Goal: Task Accomplishment & Management: Manage account settings

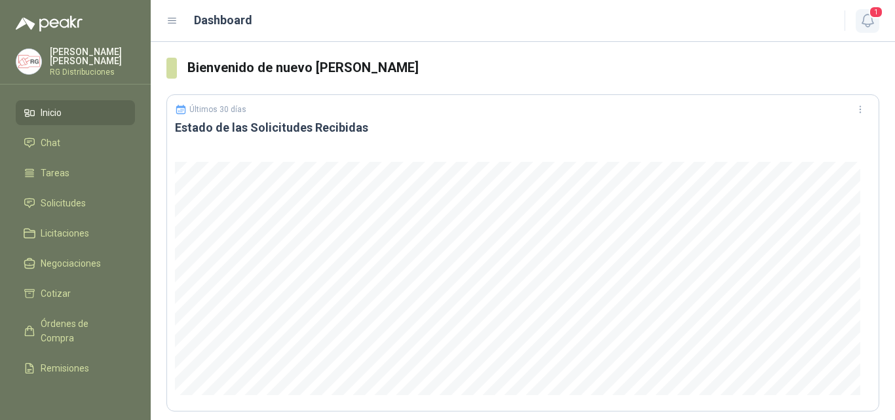
click at [876, 25] on icon "button" at bounding box center [868, 20] width 16 height 16
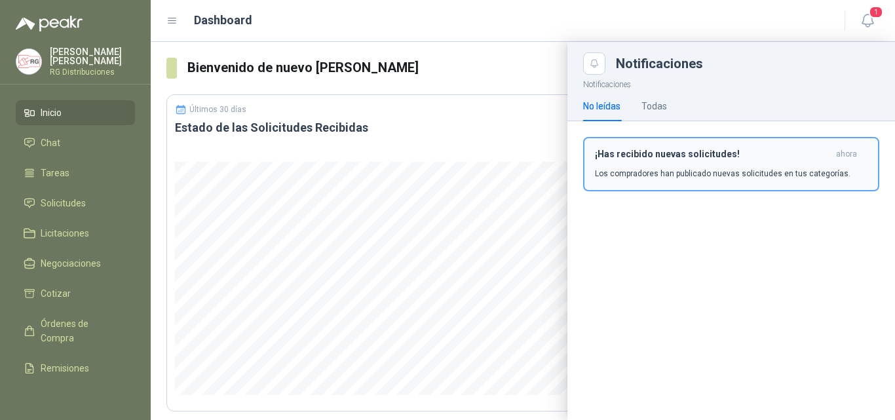
click at [710, 185] on button "¡Has recibido nuevas solicitudes! ahora Los compradores han publicado nuevas so…" at bounding box center [731, 164] width 296 height 54
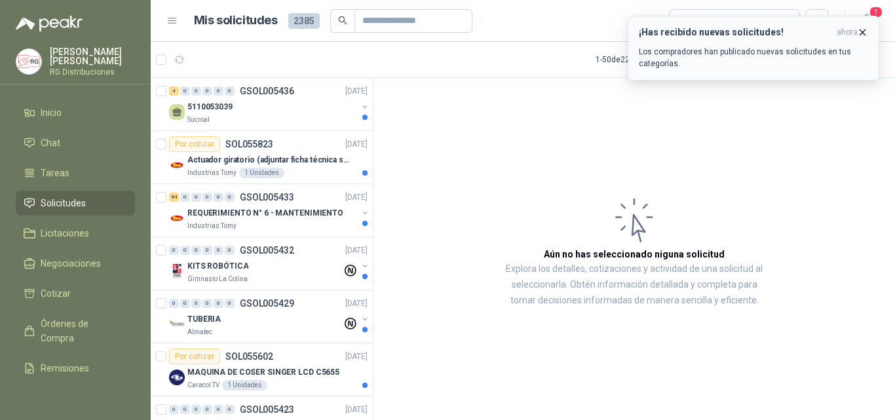
click at [860, 31] on icon "button" at bounding box center [862, 32] width 11 height 11
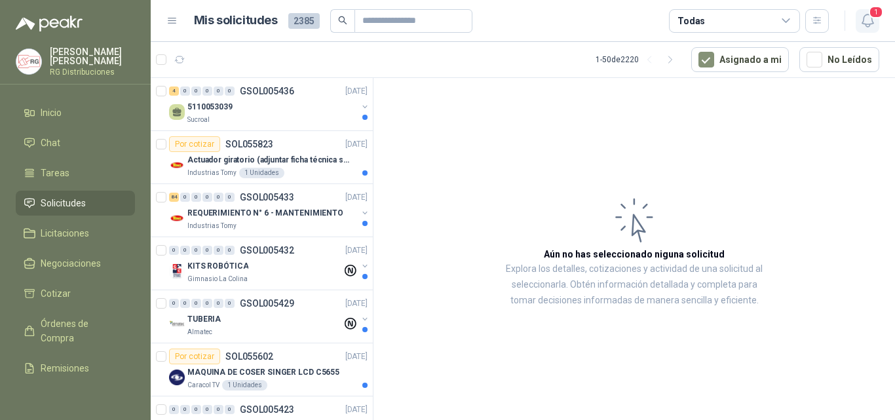
click at [877, 18] on span "1" at bounding box center [876, 12] width 14 height 12
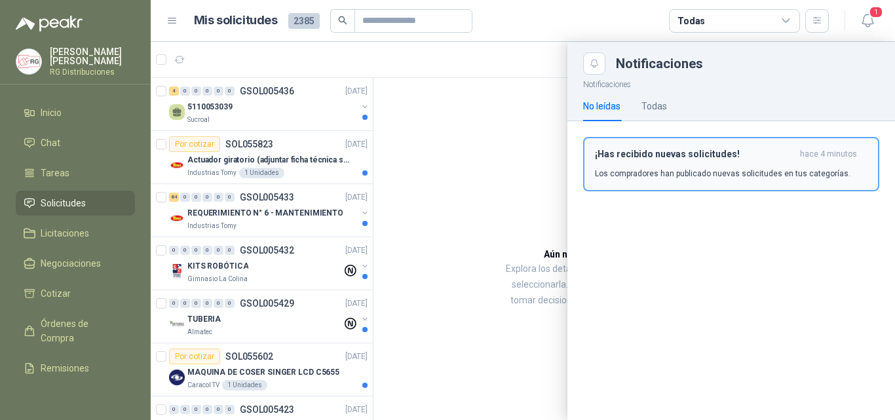
click at [743, 156] on h3 "¡Has recibido nuevas solicitudes!" at bounding box center [695, 154] width 200 height 11
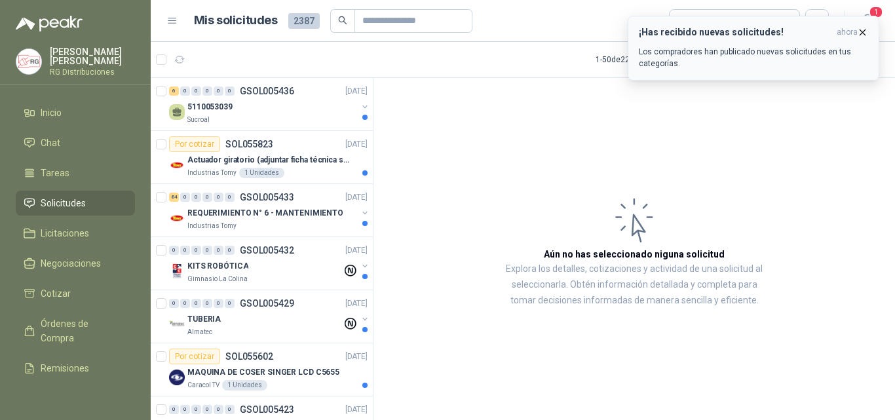
click at [860, 33] on icon "button" at bounding box center [862, 32] width 11 height 11
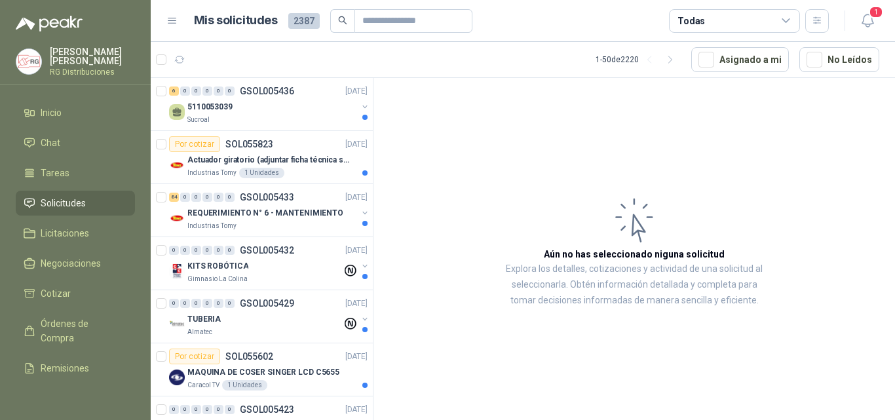
click at [872, 18] on span "1" at bounding box center [876, 12] width 14 height 12
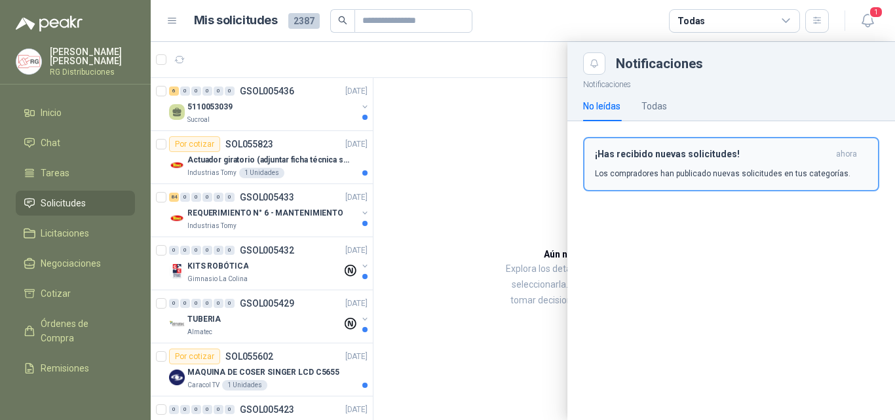
click at [716, 177] on p "Los compradores han publicado nuevas solicitudes en tus categorías." at bounding box center [723, 174] width 256 height 12
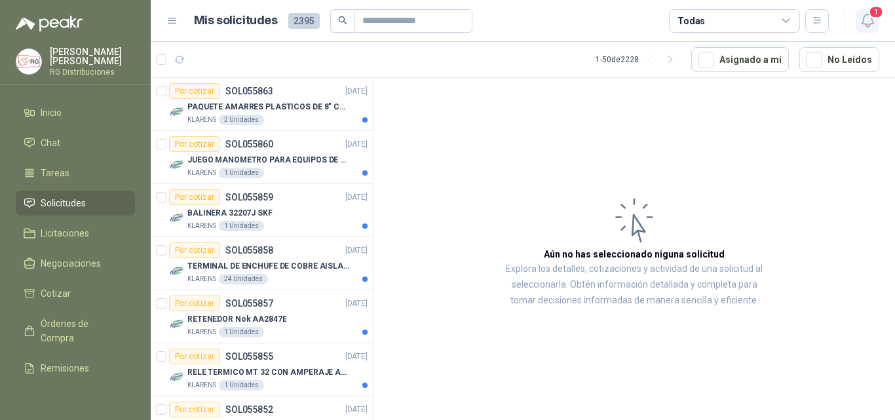
click at [879, 18] on span "1" at bounding box center [876, 12] width 14 height 12
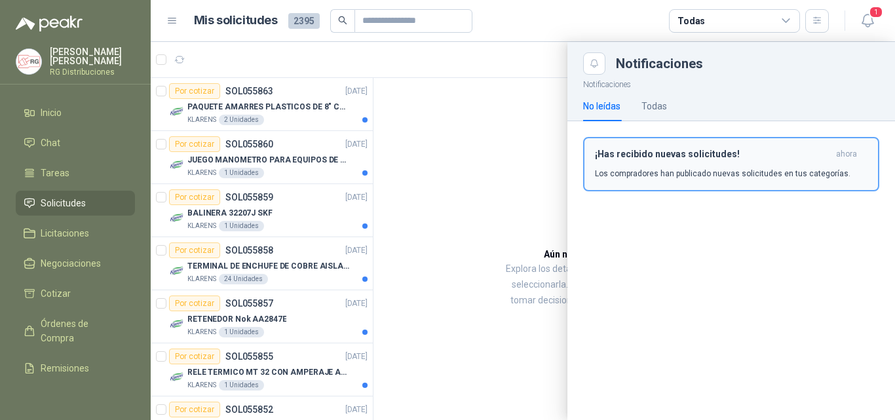
click at [746, 147] on button "¡Has recibido nuevas solicitudes! ahora Los compradores han publicado nuevas so…" at bounding box center [731, 164] width 296 height 54
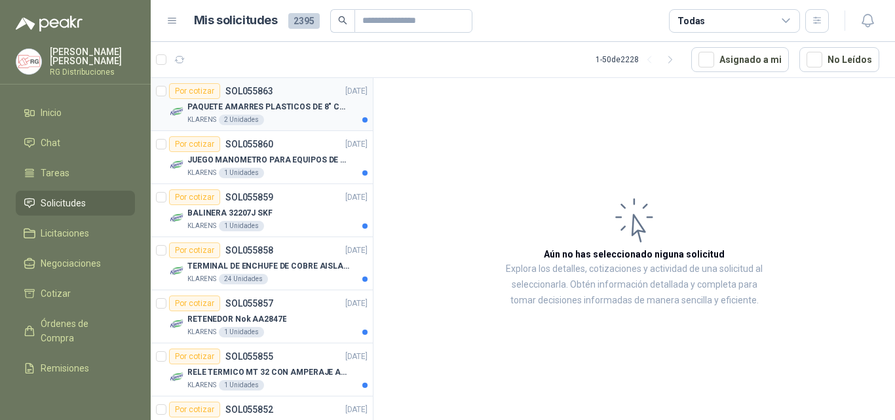
click at [300, 117] on div "KLARENS 2 Unidades" at bounding box center [277, 120] width 180 height 10
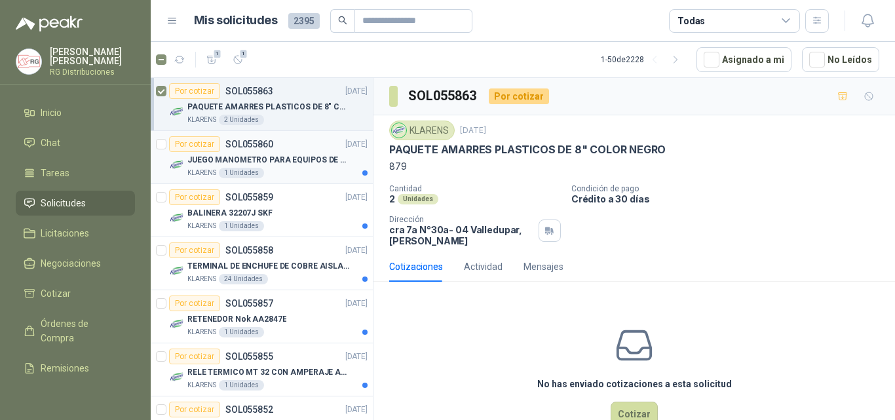
click at [296, 154] on p "JUEGO MANOMETRO PARA EQUIPOS DE ARGON Y OXICORTE [PERSON_NAME]" at bounding box center [268, 160] width 163 height 12
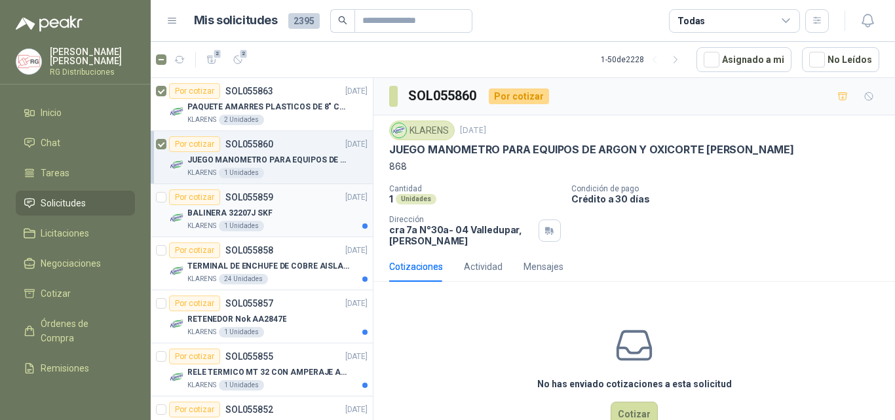
click at [298, 206] on div "BALINERA 32207J SKF" at bounding box center [277, 213] width 180 height 16
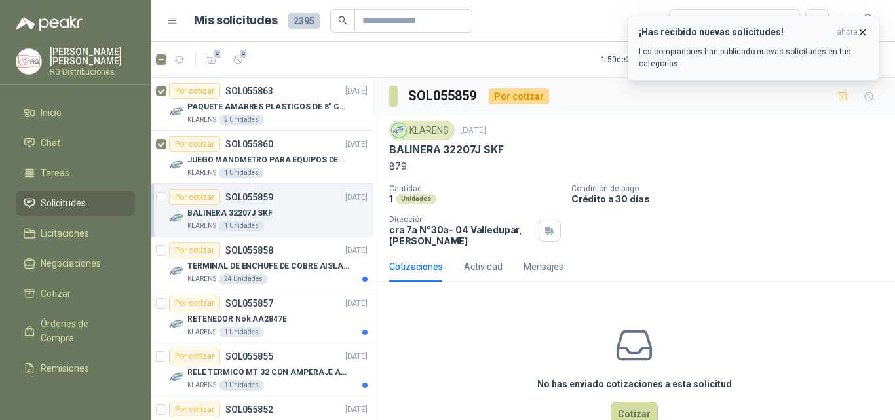
click at [863, 32] on icon "button" at bounding box center [863, 31] width 5 height 5
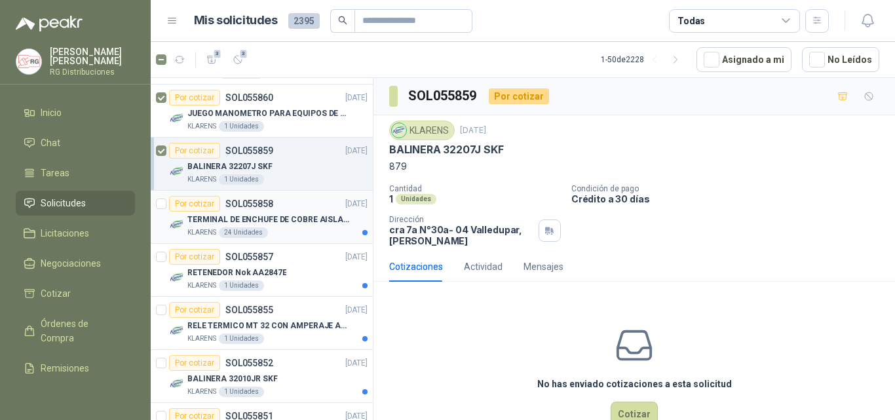
scroll to position [66, 0]
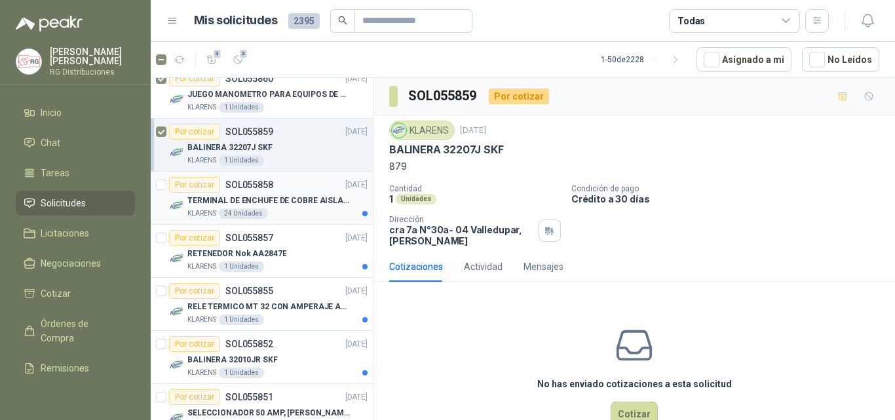
click at [288, 206] on p "TERMINAL DE ENCHUFE DE COBRE AISLADO PARA 12AWG" at bounding box center [268, 201] width 163 height 12
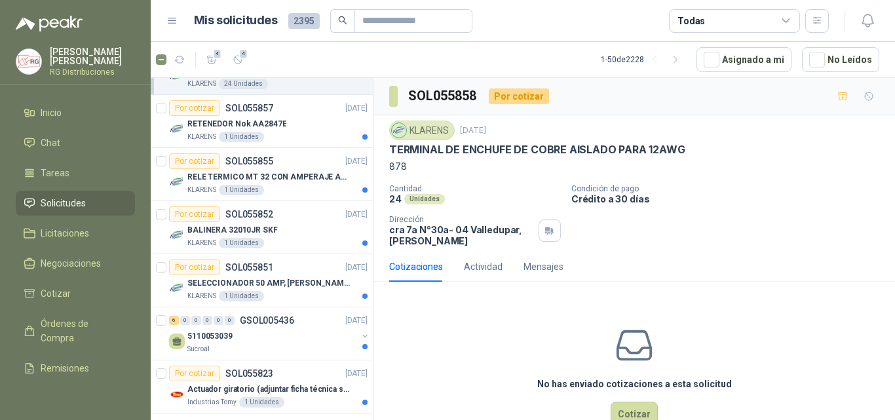
scroll to position [197, 0]
click at [303, 126] on div "RETENEDOR Nok AA2847E" at bounding box center [277, 123] width 180 height 16
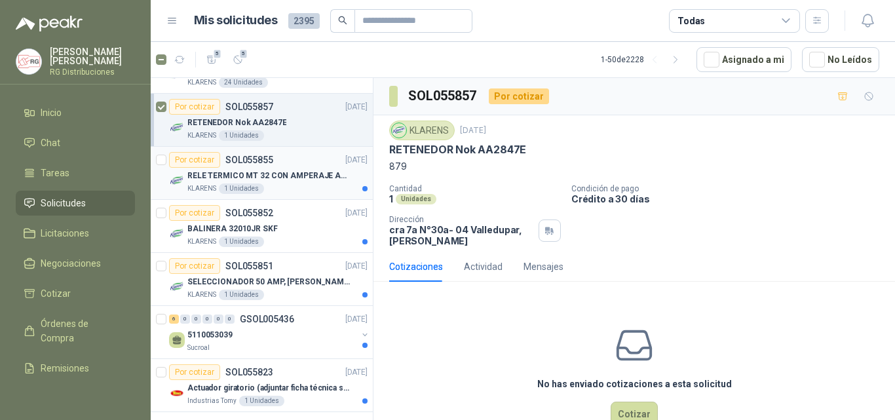
click at [314, 165] on div "Por cotizar SOL055855 [DATE]" at bounding box center [268, 160] width 199 height 16
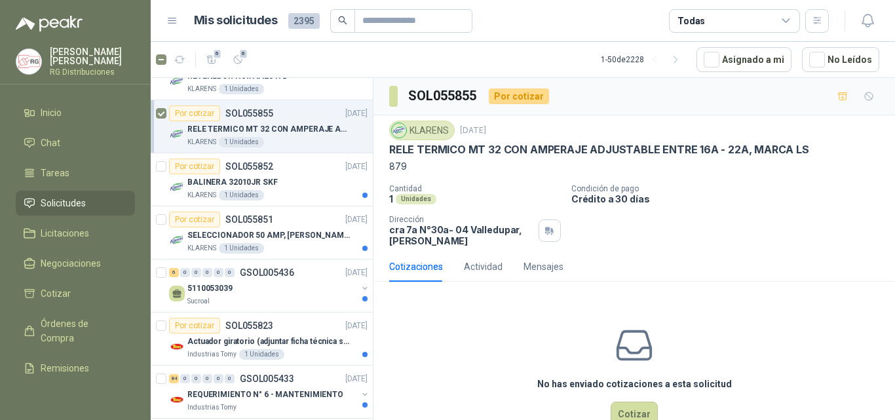
scroll to position [262, 0]
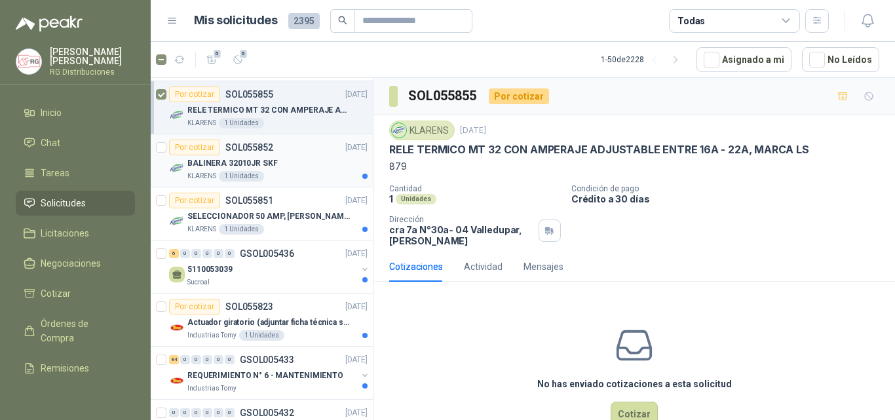
click at [291, 159] on div "BALINERA 32010JR SKF" at bounding box center [277, 163] width 180 height 16
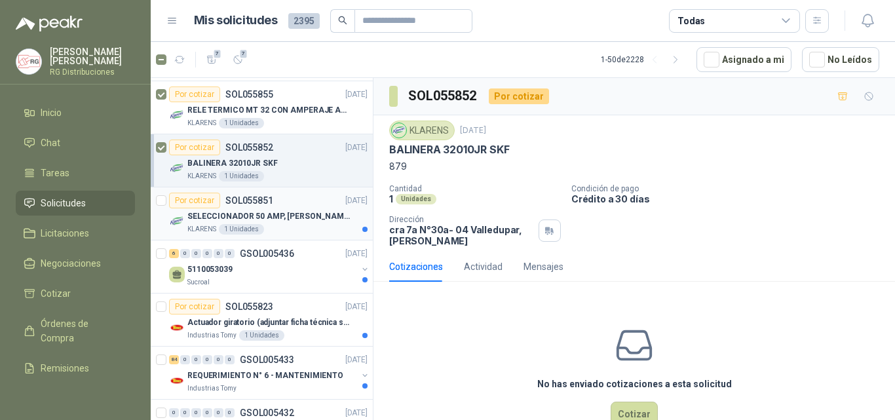
click at [302, 211] on p "SELECCIONADOR 50 AMP, [PERSON_NAME] ELECTRIC, NSC100N" at bounding box center [268, 216] width 163 height 12
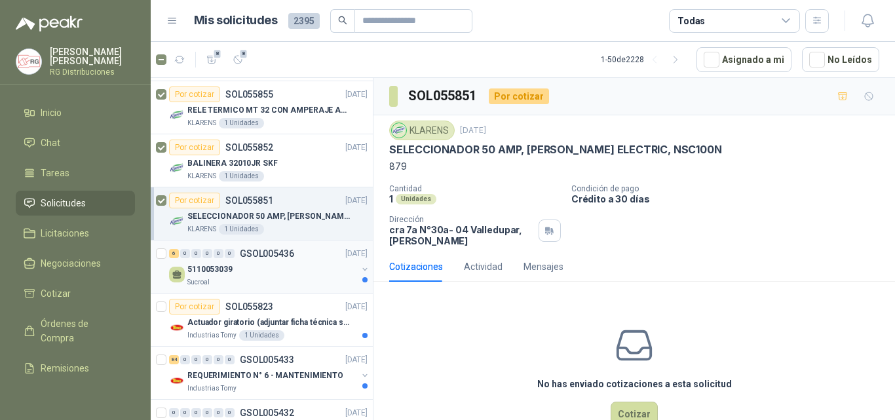
click at [267, 267] on div "5110053039" at bounding box center [272, 270] width 170 height 16
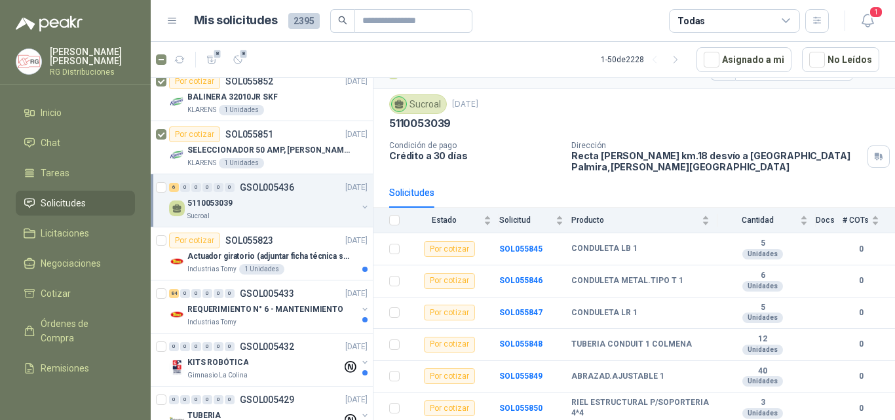
scroll to position [328, 0]
click at [286, 245] on div "Por cotizar SOL055823 [DATE]" at bounding box center [268, 241] width 199 height 16
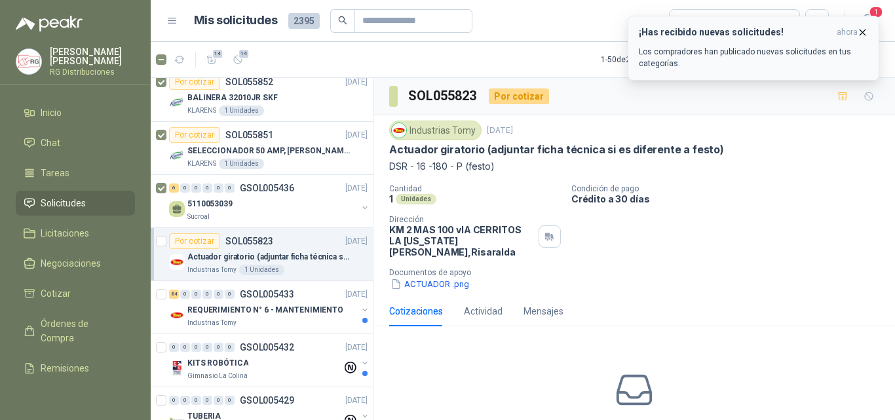
click at [865, 29] on icon "button" at bounding box center [862, 32] width 11 height 11
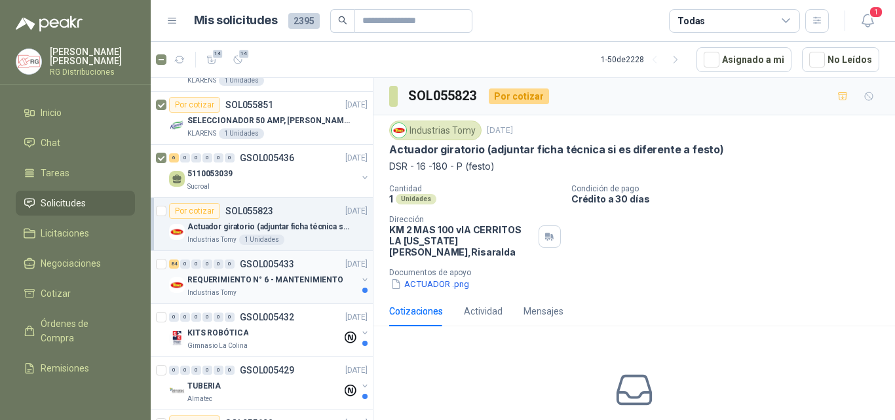
scroll to position [393, 0]
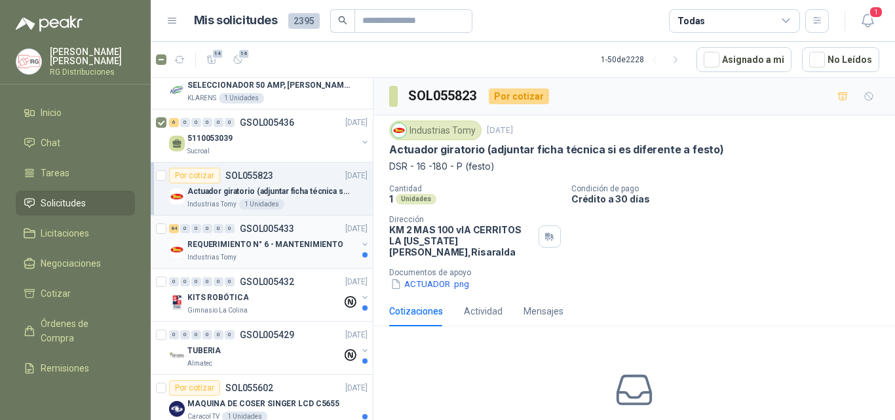
click at [293, 241] on p "REQUERIMIENTO N° 6 - MANTENIMIENTO" at bounding box center [265, 245] width 156 height 12
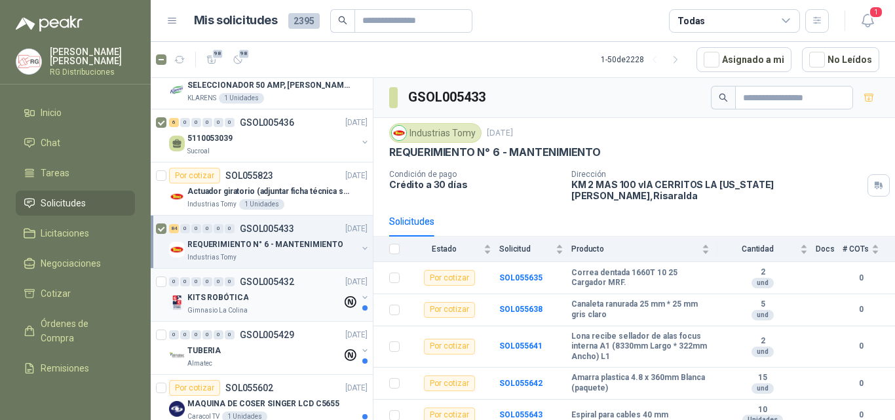
scroll to position [459, 0]
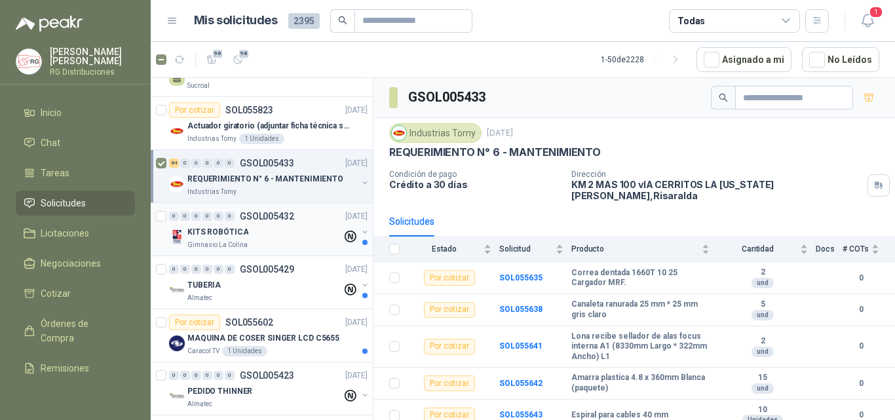
click at [275, 232] on div "KITS ROBÓTICA" at bounding box center [264, 232] width 155 height 16
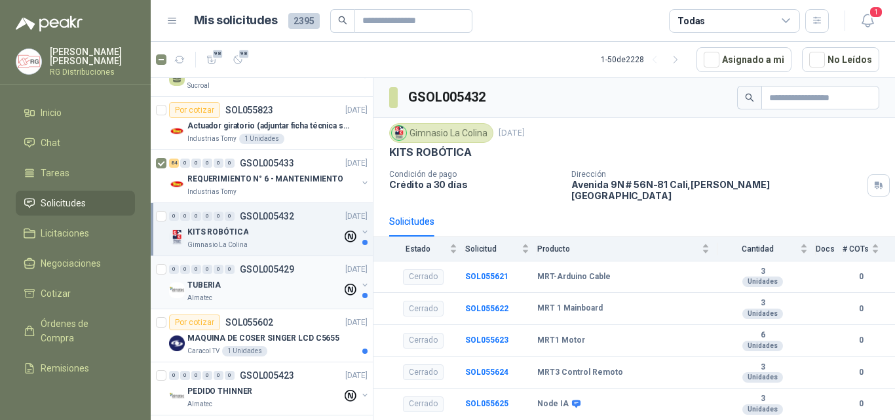
click at [281, 285] on div "TUBERIA" at bounding box center [264, 285] width 155 height 16
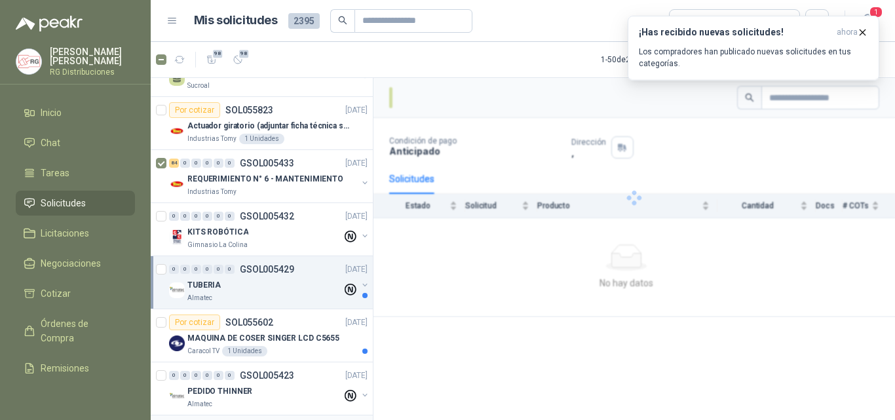
scroll to position [590, 0]
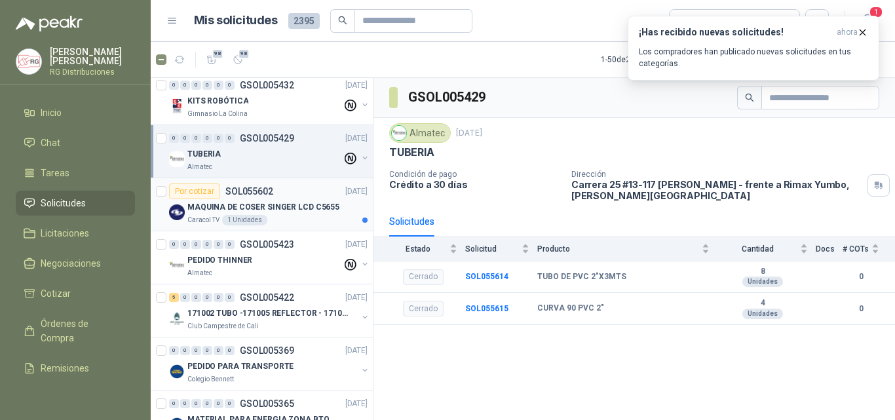
click at [285, 205] on p "MAQUINA DE COSER SINGER LCD C5655" at bounding box center [263, 207] width 152 height 12
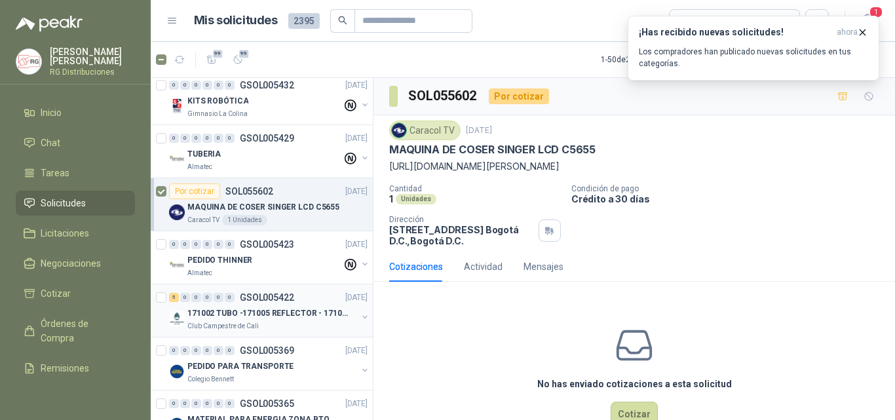
click at [271, 317] on p "171002 TUBO -171005 REFLECTOR - 171007 PANEL" at bounding box center [268, 313] width 163 height 12
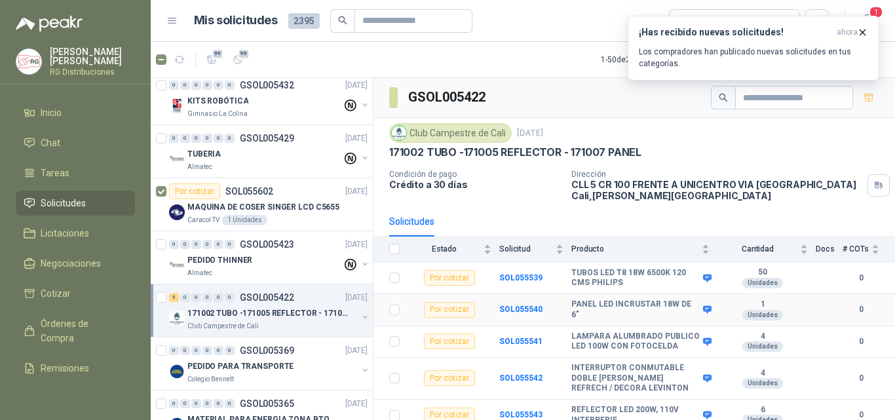
scroll to position [17, 0]
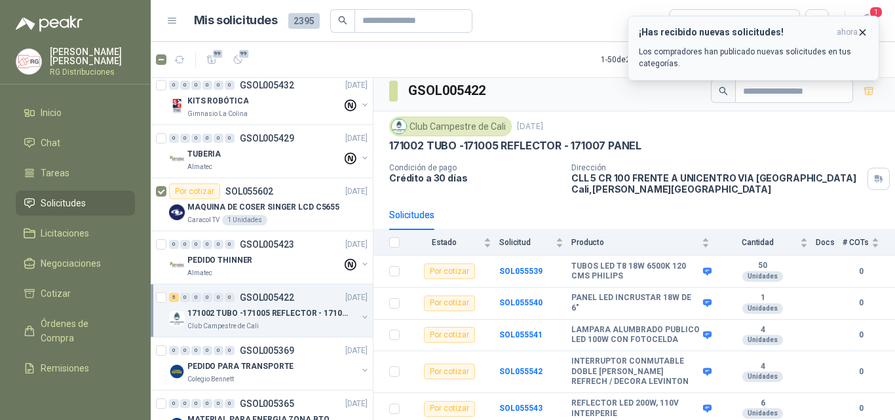
click at [861, 36] on icon "button" at bounding box center [862, 32] width 11 height 11
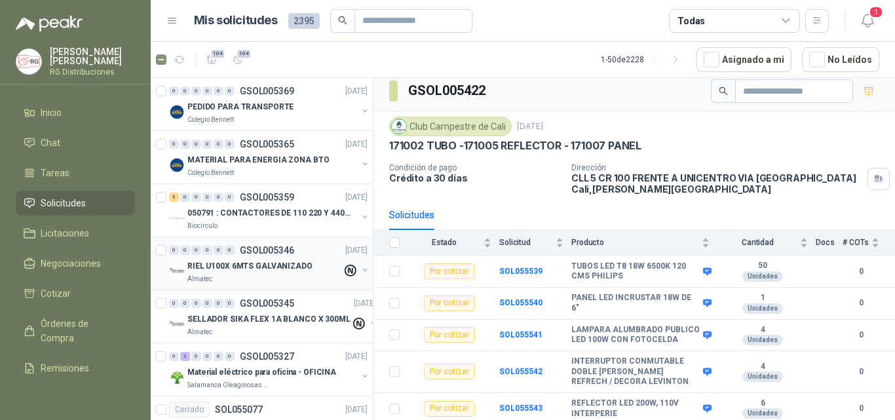
scroll to position [852, 0]
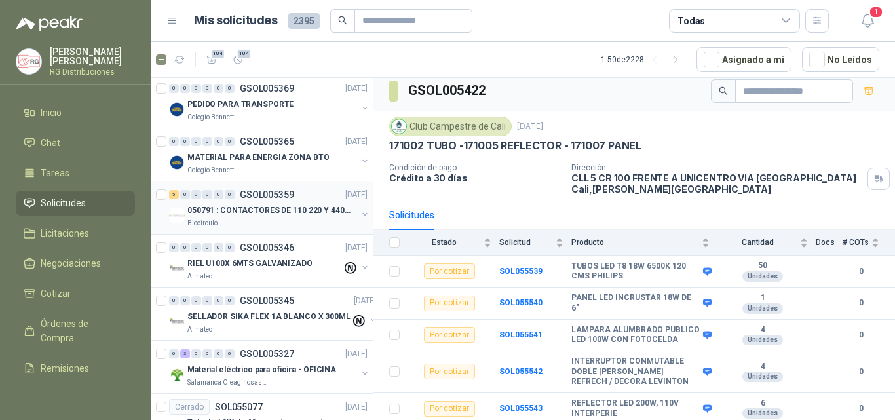
click at [275, 216] on div "050791 : CONTACTORES DE 110 220 Y 440 V" at bounding box center [272, 211] width 170 height 16
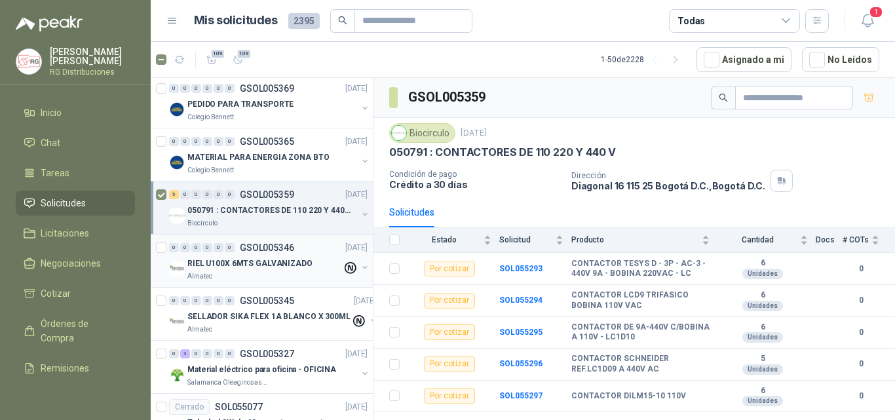
scroll to position [983, 0]
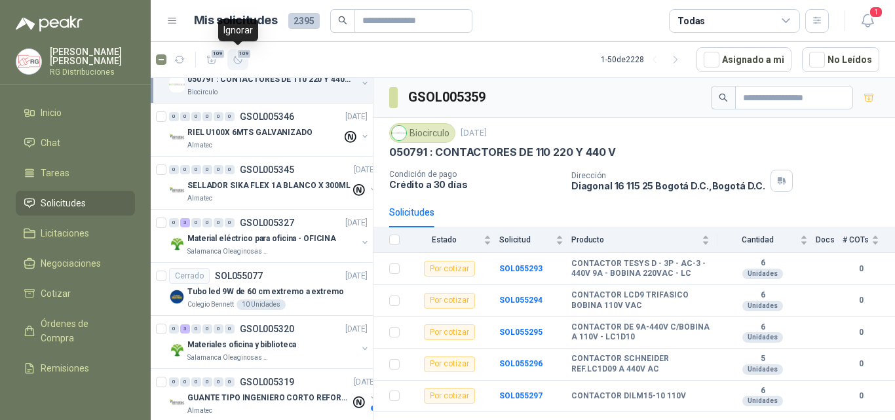
click at [243, 60] on icon "button" at bounding box center [238, 59] width 11 height 11
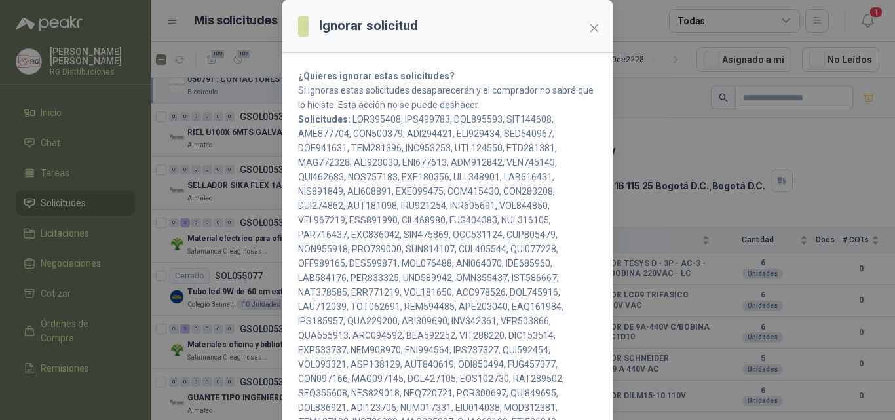
scroll to position [188, 0]
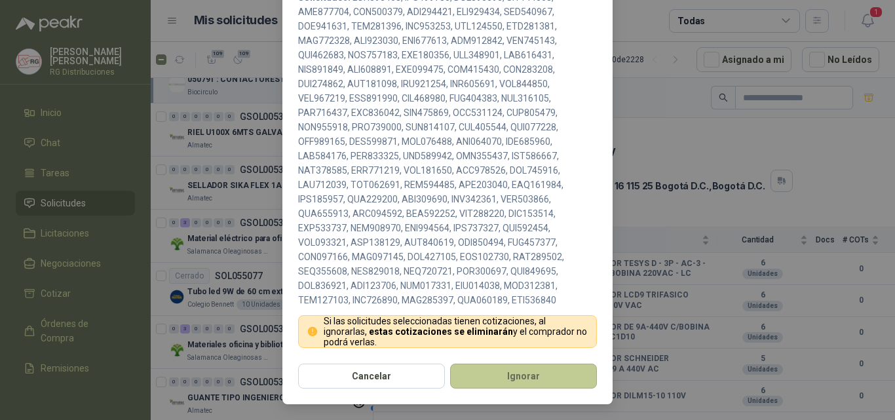
click at [518, 374] on button "Ignorar" at bounding box center [523, 376] width 147 height 25
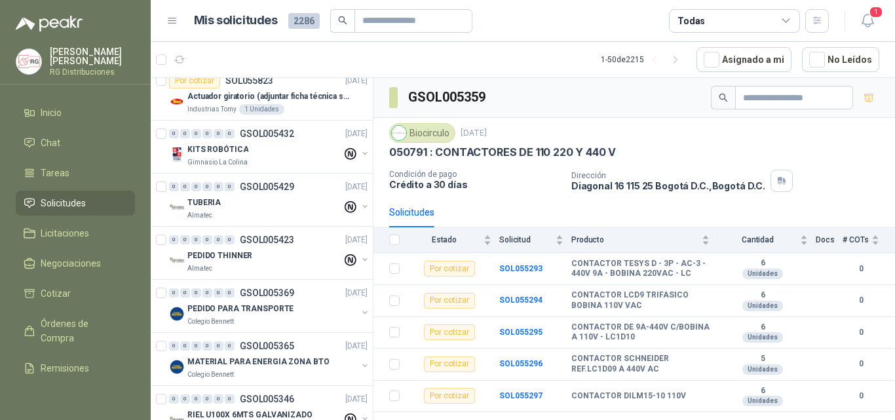
scroll to position [0, 0]
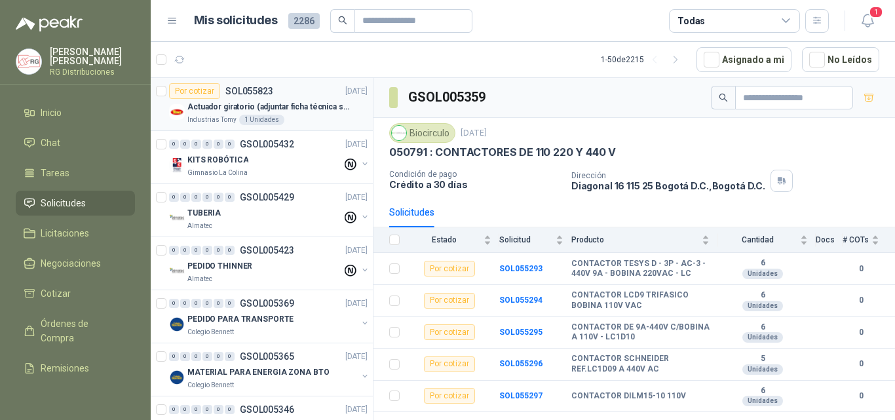
click at [311, 111] on p "Actuador giratorio (adjuntar ficha técnica si es diferente a festo)" at bounding box center [268, 107] width 163 height 12
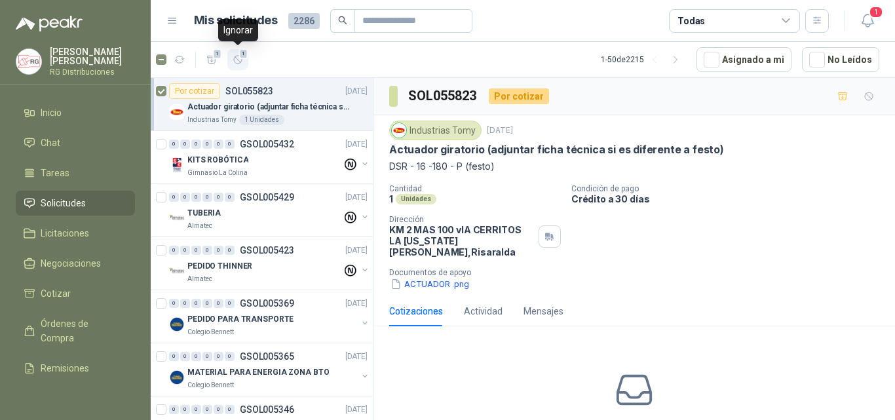
click at [241, 62] on icon "button" at bounding box center [238, 59] width 11 height 11
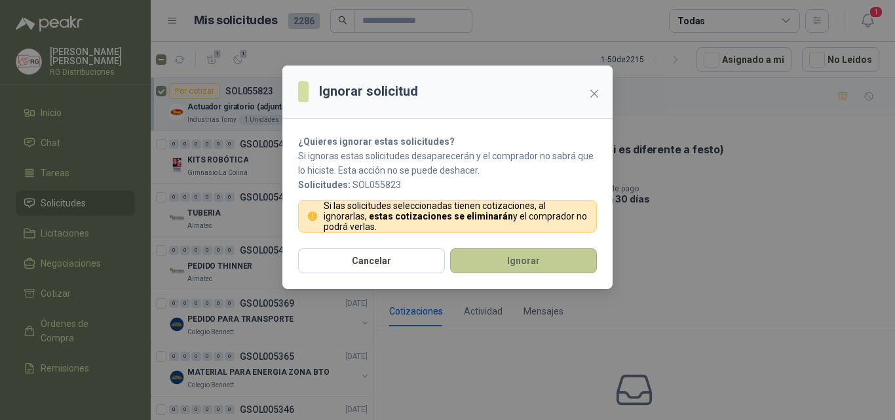
click at [496, 265] on button "Ignorar" at bounding box center [523, 260] width 147 height 25
